Goal: Transaction & Acquisition: Purchase product/service

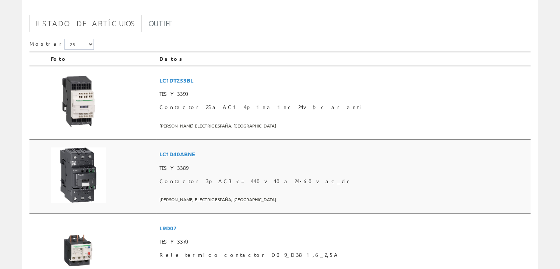
scroll to position [98, 0]
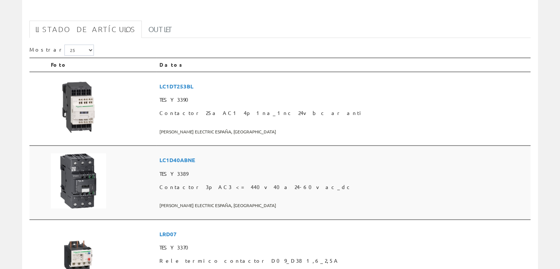
click at [245, 187] on span "Contactor 3p AC3 <= 440v 40a 24-60v ac_dc" at bounding box center [343, 186] width 369 height 13
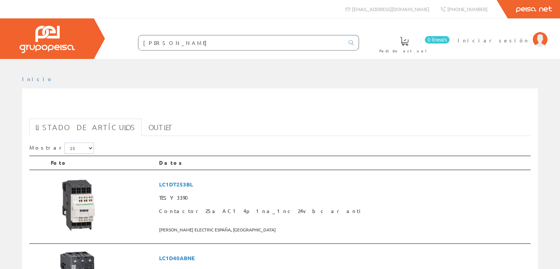
scroll to position [98, 0]
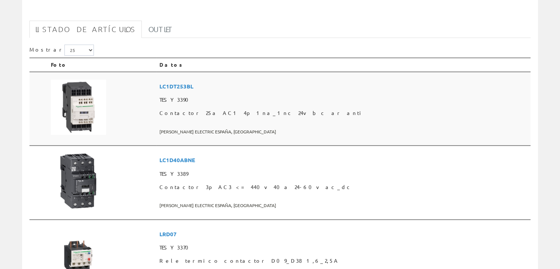
click at [235, 84] on span "LC1DT253BL" at bounding box center [343, 87] width 369 height 14
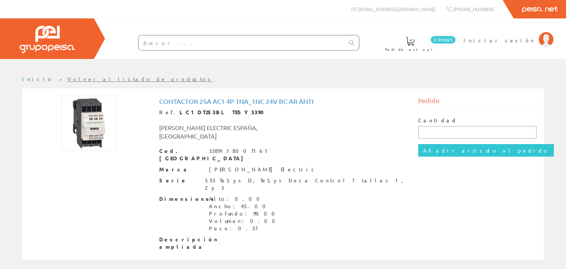
click at [433, 134] on input "text" at bounding box center [477, 132] width 119 height 13
type input "1"
click at [418, 144] on input "Añadir artículo al pedido" at bounding box center [486, 150] width 136 height 13
click at [162, 45] on input "text" at bounding box center [241, 42] width 206 height 15
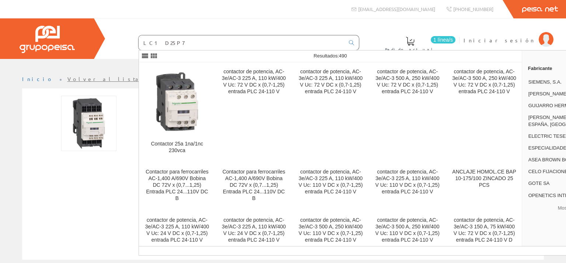
type input "LC1 D25P7"
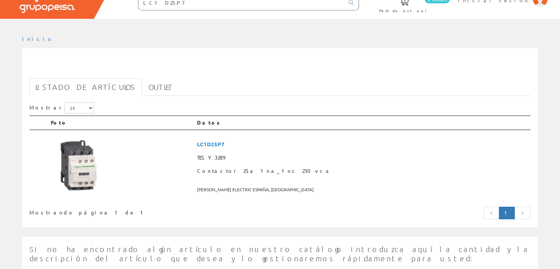
scroll to position [49, 0]
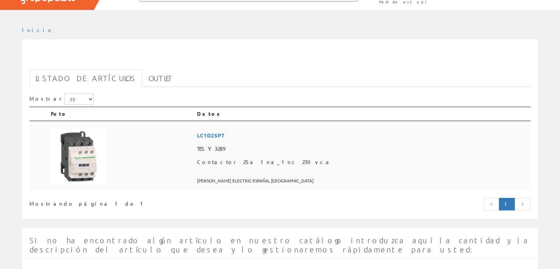
click at [282, 131] on span "LC1D25P7" at bounding box center [362, 136] width 331 height 14
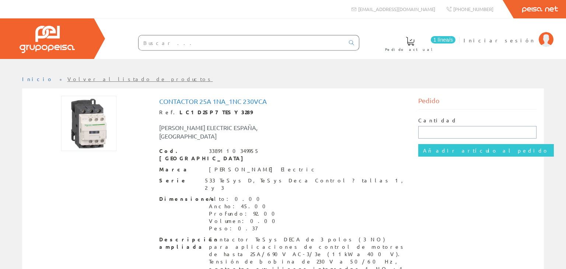
click at [428, 135] on input "text" at bounding box center [477, 132] width 119 height 13
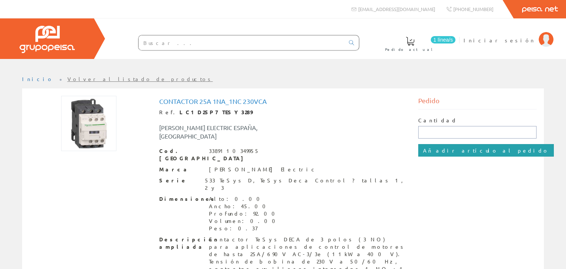
type input "1"
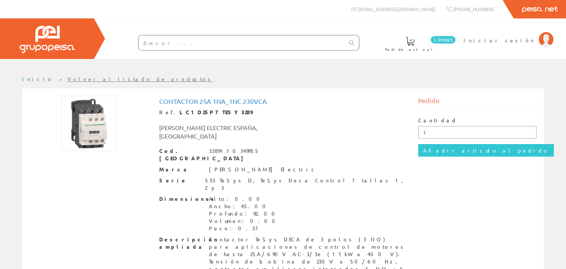
click at [418, 144] on input "Añadir artículo al pedido" at bounding box center [486, 150] width 136 height 13
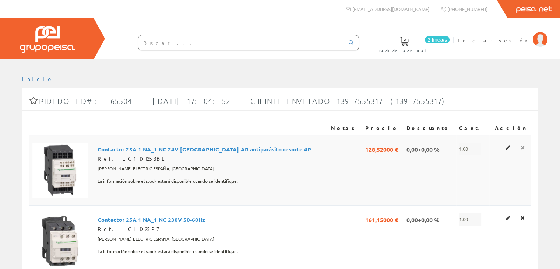
click at [525, 149] on link at bounding box center [522, 148] width 8 height 10
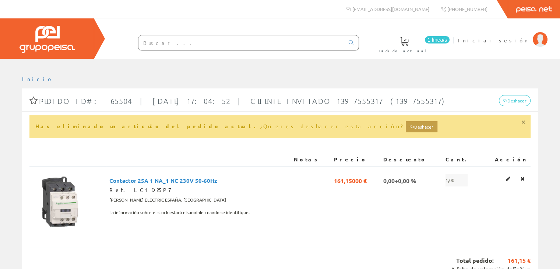
click at [524, 123] on button "button" at bounding box center [523, 121] width 3 height 3
